Goal: Task Accomplishment & Management: Manage account settings

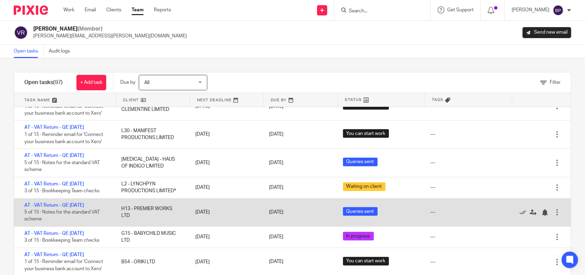
scroll to position [814, 0]
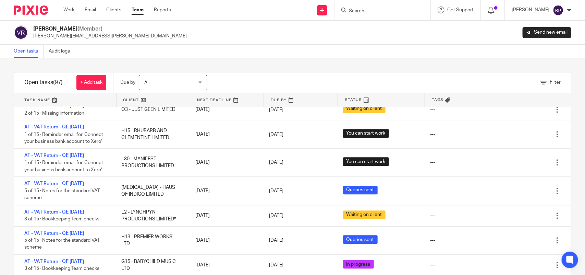
drag, startPoint x: 90, startPoint y: 135, endPoint x: 183, endPoint y: 83, distance: 106.3
click at [84, 129] on link "AT - VAT Return - QE [DATE]" at bounding box center [54, 126] width 60 height 5
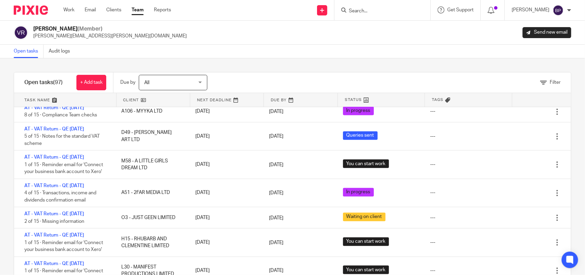
scroll to position [600, 0]
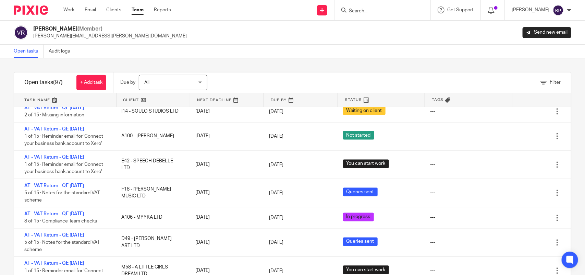
click at [26, 55] on link "Open tasks" at bounding box center [29, 51] width 30 height 13
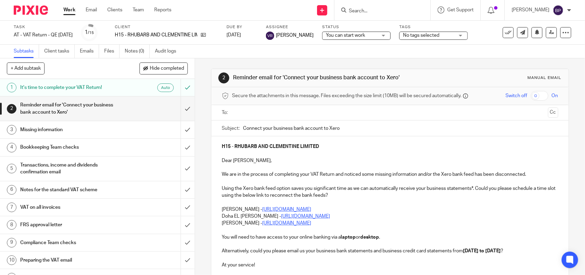
click at [352, 33] on span "You can start work" at bounding box center [345, 35] width 39 height 5
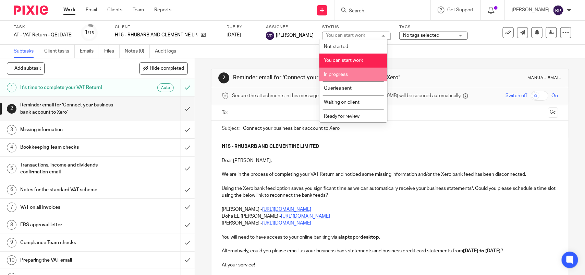
click at [348, 73] on li "In progress" at bounding box center [353, 75] width 68 height 14
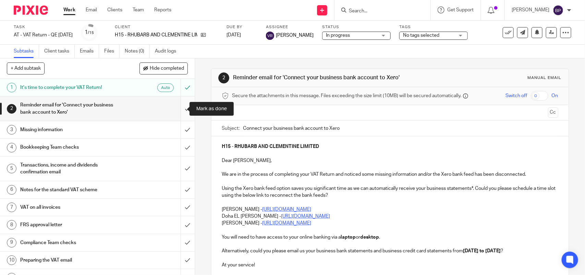
click at [176, 106] on input "submit" at bounding box center [97, 108] width 195 height 24
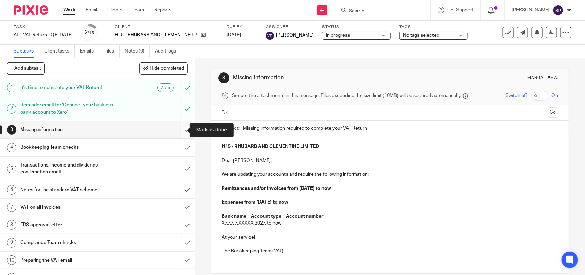
drag, startPoint x: 179, startPoint y: 124, endPoint x: 175, endPoint y: 127, distance: 4.5
click at [179, 124] on input "submit" at bounding box center [97, 129] width 195 height 17
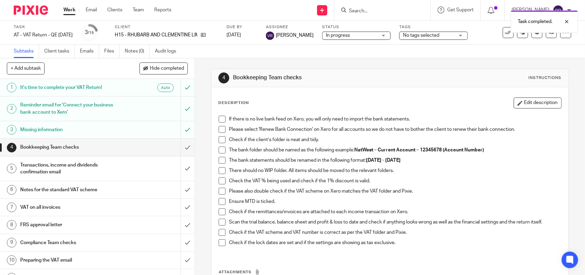
click at [221, 118] on span at bounding box center [222, 119] width 7 height 7
click at [219, 129] on span at bounding box center [222, 129] width 7 height 7
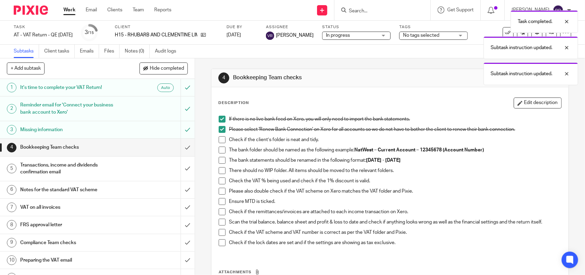
click at [221, 141] on span at bounding box center [222, 139] width 7 height 7
click at [219, 151] on span at bounding box center [222, 149] width 7 height 7
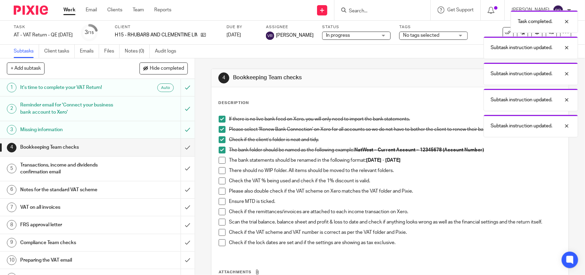
drag, startPoint x: 219, startPoint y: 159, endPoint x: 216, endPoint y: 174, distance: 14.6
click at [219, 160] on span at bounding box center [222, 160] width 7 height 7
click at [219, 174] on li "There should no WIP folder. All items should be moved to the relevant folders." at bounding box center [390, 172] width 342 height 10
click at [219, 173] on span at bounding box center [222, 170] width 7 height 7
click at [220, 179] on span at bounding box center [222, 180] width 7 height 7
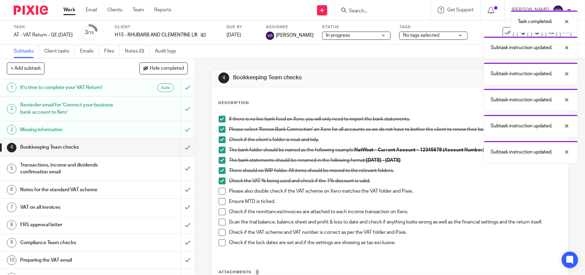
click at [221, 191] on span at bounding box center [222, 190] width 7 height 7
click at [222, 203] on span at bounding box center [222, 201] width 7 height 7
click at [221, 212] on span at bounding box center [222, 211] width 7 height 7
click at [222, 220] on span at bounding box center [222, 221] width 7 height 7
click at [220, 232] on span at bounding box center [222, 232] width 7 height 7
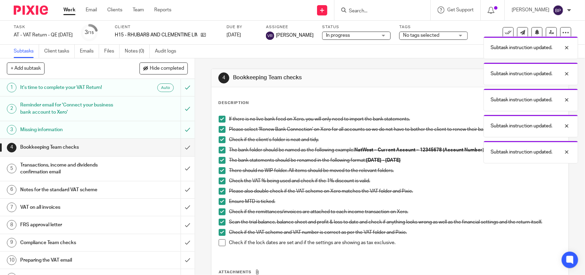
click at [216, 245] on div "If there is no live bank feed on Xero, you will only need to import the bank st…" at bounding box center [389, 183] width 349 height 142
click at [220, 243] on span at bounding box center [222, 242] width 7 height 7
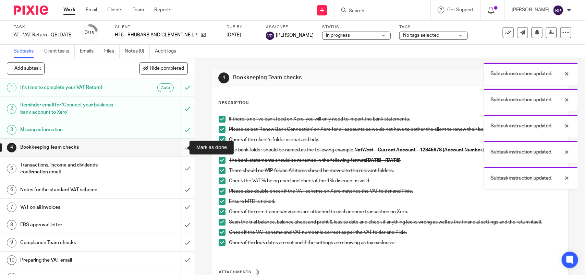
click at [172, 145] on input "submit" at bounding box center [97, 146] width 195 height 17
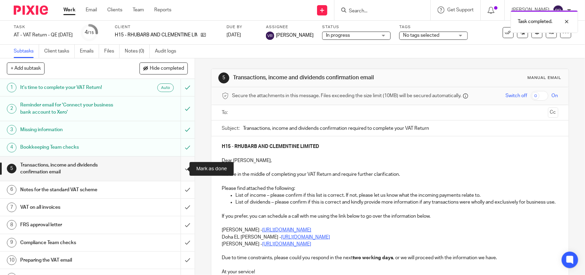
click at [178, 170] on input "submit" at bounding box center [97, 168] width 195 height 24
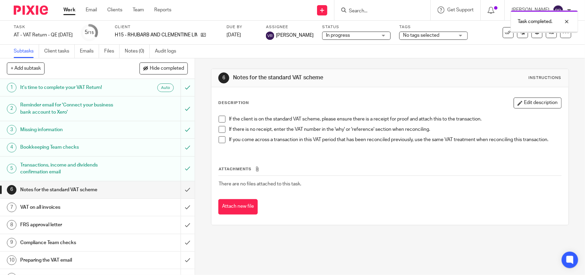
scroll to position [43, 0]
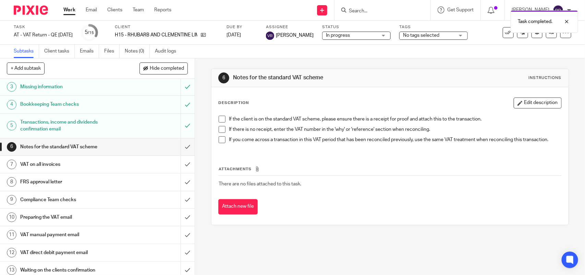
click at [219, 121] on span at bounding box center [222, 119] width 7 height 7
drag, startPoint x: 217, startPoint y: 129, endPoint x: 220, endPoint y: 138, distance: 10.2
click at [219, 129] on span at bounding box center [222, 129] width 7 height 7
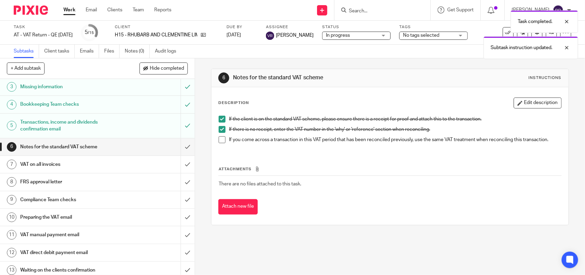
click at [221, 143] on span at bounding box center [222, 139] width 7 height 7
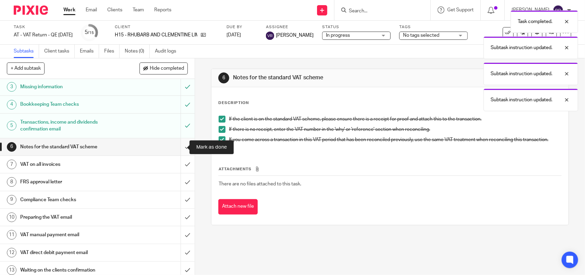
click at [178, 146] on input "submit" at bounding box center [97, 146] width 195 height 17
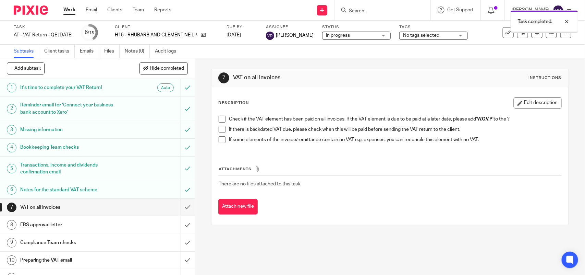
scroll to position [43, 0]
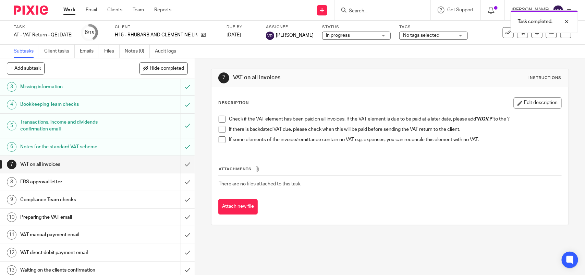
click at [219, 118] on span at bounding box center [222, 119] width 7 height 7
click at [220, 131] on span at bounding box center [222, 129] width 7 height 7
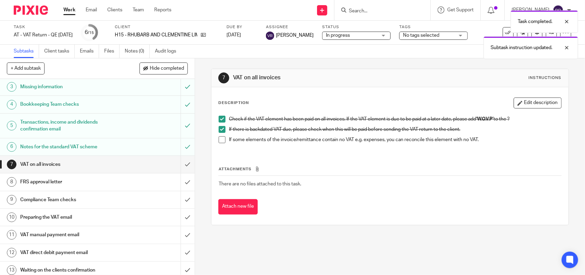
click at [219, 140] on span at bounding box center [222, 139] width 7 height 7
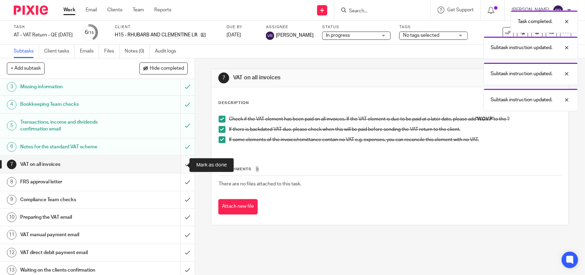
click at [182, 163] on input "submit" at bounding box center [97, 164] width 195 height 17
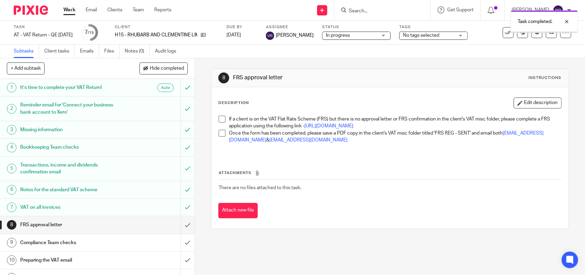
scroll to position [86, 0]
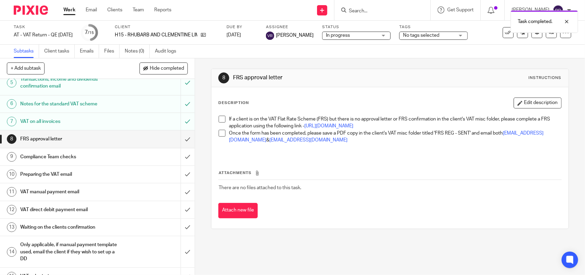
click at [222, 121] on span at bounding box center [222, 119] width 7 height 7
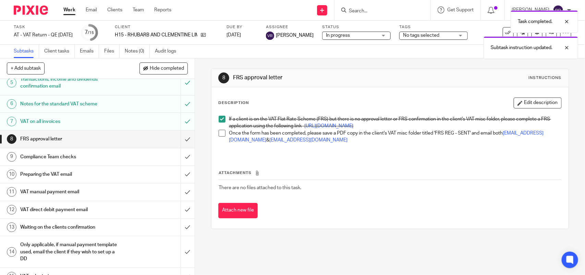
click at [219, 136] on span at bounding box center [222, 133] width 7 height 7
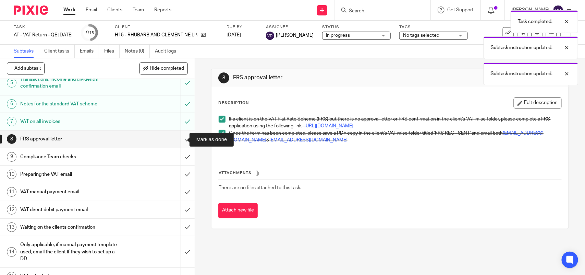
click at [180, 139] on input "submit" at bounding box center [97, 138] width 195 height 17
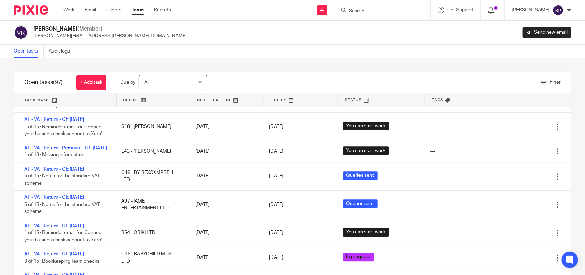
scroll to position [900, 0]
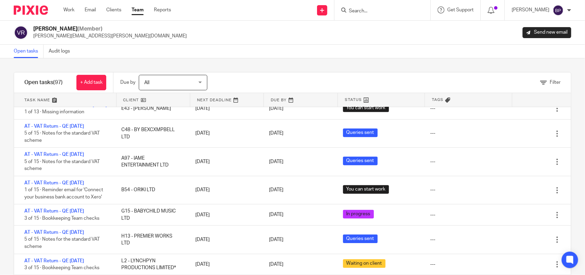
click at [339, 64] on div "Filter tasks Only show tasks matching all of these conditions 1 Client name Is …" at bounding box center [292, 166] width 585 height 216
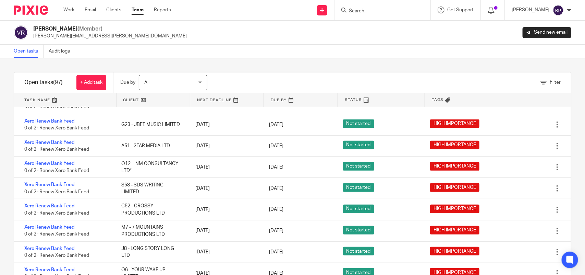
scroll to position [0, 0]
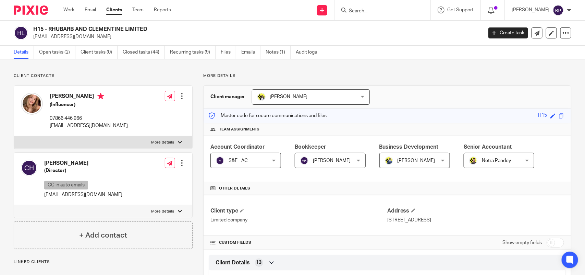
drag, startPoint x: 50, startPoint y: 93, endPoint x: 87, endPoint y: 101, distance: 37.6
click at [87, 100] on h4 "Olivia Herring" at bounding box center [89, 97] width 78 height 9
copy h4 "Olivia Herring"
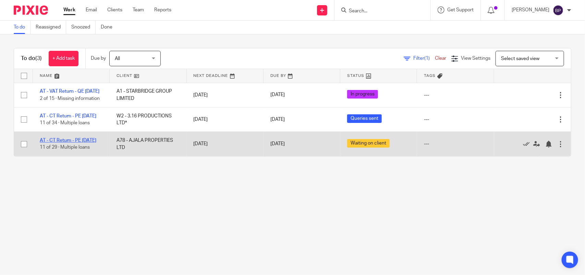
click at [87, 143] on link "AT - CT Return - PE [DATE]" at bounding box center [68, 140] width 57 height 5
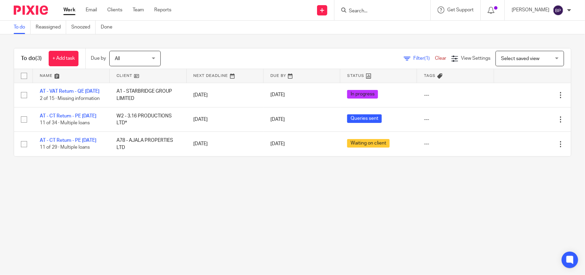
click at [18, 27] on link "To do" at bounding box center [22, 27] width 17 height 13
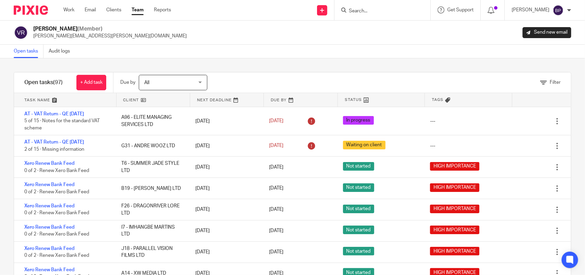
click at [292, 66] on div "Filter tasks Only show tasks matching all of these conditions 1 Client name Is …" at bounding box center [292, 166] width 585 height 216
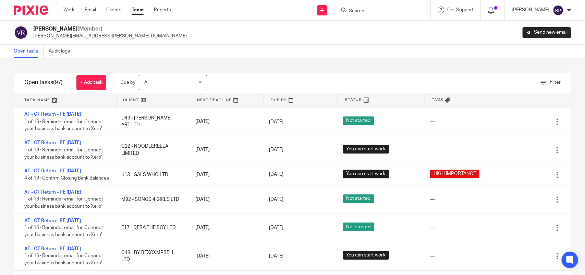
scroll to position [1836, 0]
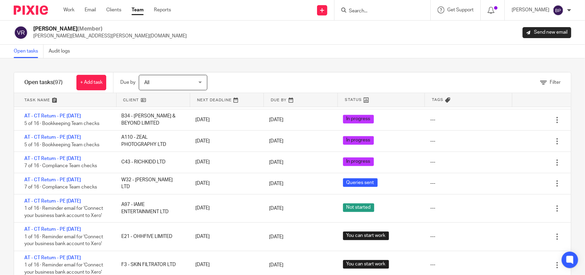
click at [26, 53] on link "Open tasks" at bounding box center [29, 51] width 30 height 13
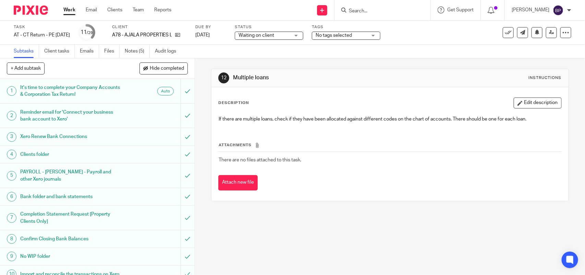
click at [105, 53] on ul "Subtasks Client tasks Emails Files Notes (5) Audit logs" at bounding box center [100, 51] width 173 height 13
click at [113, 46] on link "Files" at bounding box center [111, 51] width 15 height 13
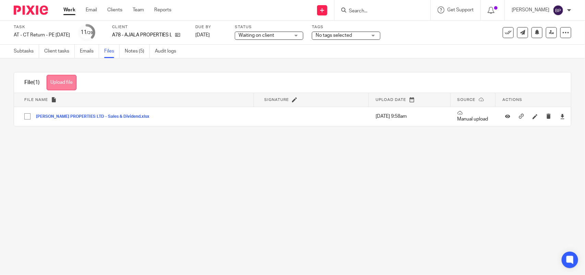
click at [76, 83] on button "Upload file" at bounding box center [62, 82] width 30 height 15
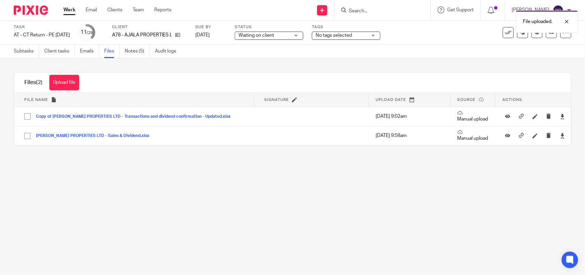
click at [285, 38] on span "Waiting on client" at bounding box center [264, 35] width 51 height 7
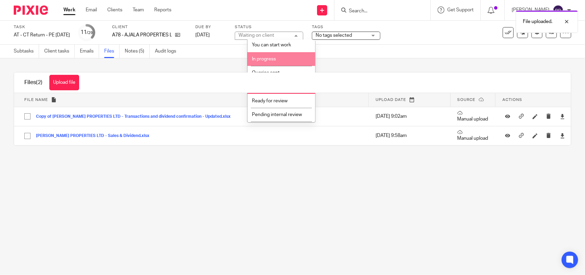
scroll to position [28, 0]
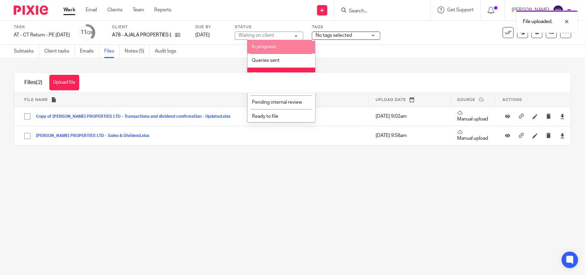
click at [283, 50] on li "In progress" at bounding box center [281, 47] width 68 height 14
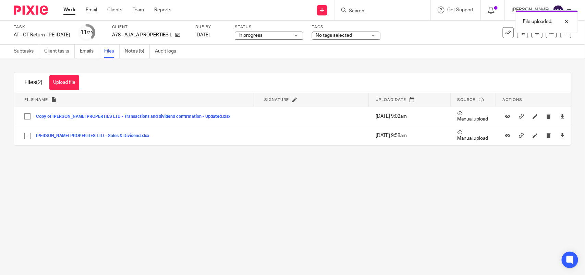
drag, startPoint x: 371, startPoint y: 64, endPoint x: 162, endPoint y: 0, distance: 219.1
click at [371, 64] on div "Upload file Drag & Drop your files, or click here Files uploading... Files (2) …" at bounding box center [292, 108] width 585 height 101
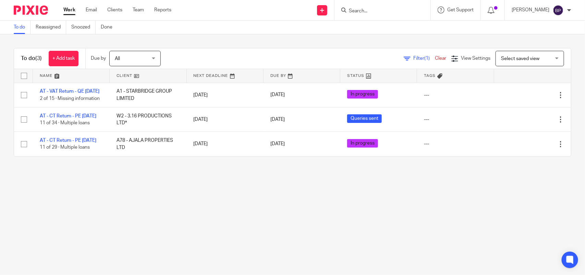
click at [377, 34] on div "To do Reassigned Snoozed Done" at bounding box center [292, 28] width 585 height 14
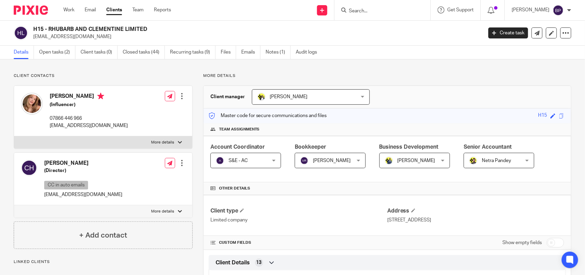
click at [383, 11] on input "Search" at bounding box center [379, 11] width 62 height 6
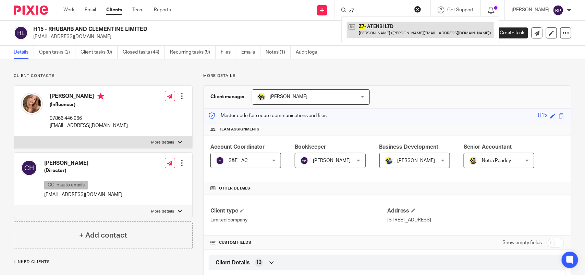
type input "z7"
click at [397, 24] on link at bounding box center [420, 30] width 147 height 16
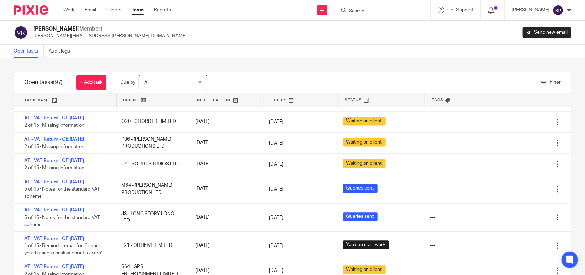
scroll to position [600, 0]
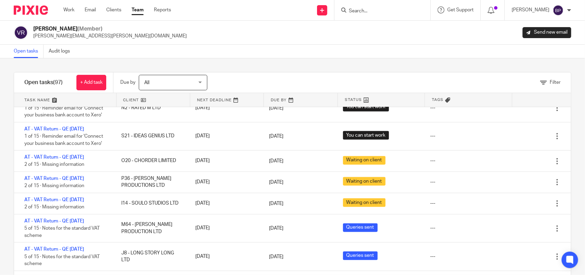
click at [296, 59] on div "Filter tasks Only show tasks matching all of these conditions 1 Client name Is …" at bounding box center [292, 166] width 585 height 216
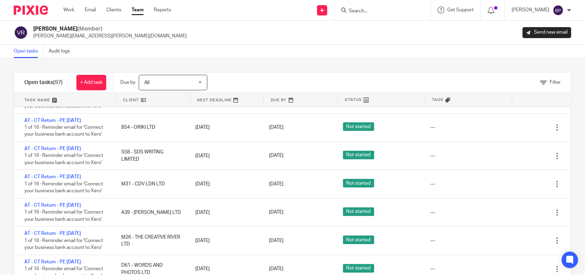
scroll to position [0, 0]
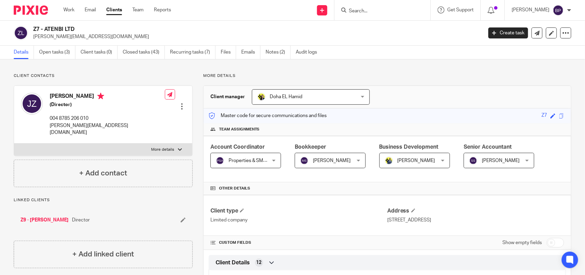
click at [361, 14] on form at bounding box center [384, 10] width 73 height 9
click at [366, 9] on input "Search" at bounding box center [379, 11] width 62 height 6
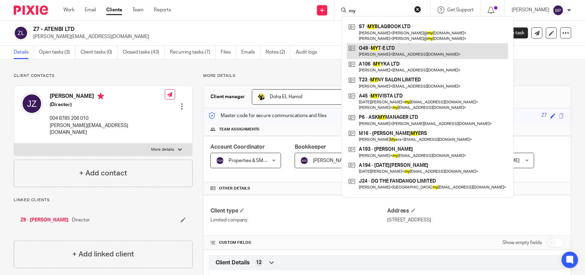
type input "my"
click at [405, 52] on link at bounding box center [427, 51] width 161 height 16
